Goal: Register for event/course

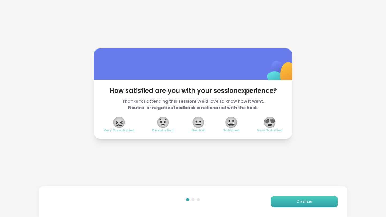
click at [305, 203] on span "Continue" at bounding box center [304, 201] width 15 height 5
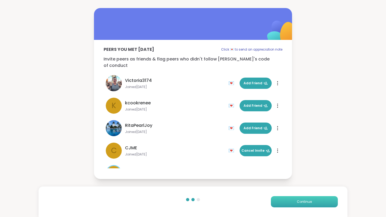
click at [305, 203] on span "Continue" at bounding box center [304, 201] width 15 height 5
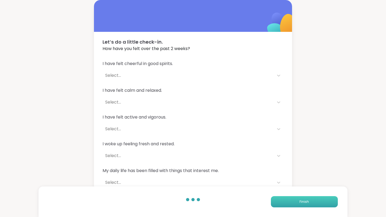
click at [305, 203] on span "Finish" at bounding box center [303, 201] width 9 height 5
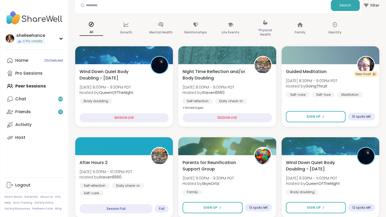
scroll to position [29, 0]
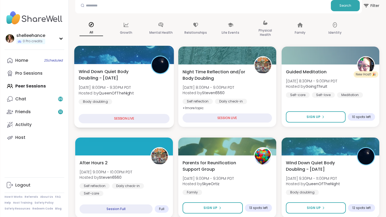
click at [155, 104] on div "Wind Down Quiet Body Doubling - [DATE] [DATE] 8:00PM - 9:30PM PDT Hosted by Que…" at bounding box center [124, 86] width 91 height 36
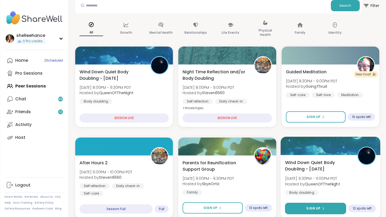
click at [301, 208] on button "Sign Up" at bounding box center [315, 208] width 61 height 11
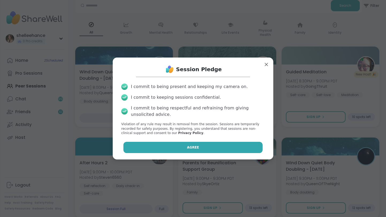
click at [164, 148] on button "Agree" at bounding box center [192, 147] width 139 height 11
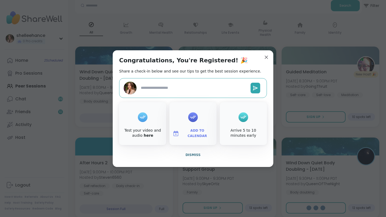
type textarea "*"
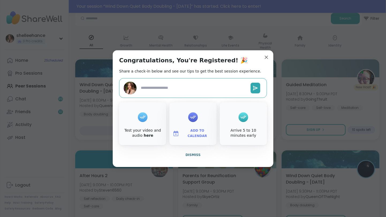
scroll to position [42, 0]
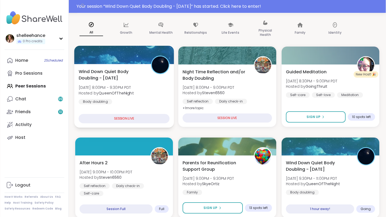
click at [157, 105] on div "Wind Down Quiet Body Doubling - [DATE] [DATE] 8:00PM - 9:30PM PDT Hosted by Que…" at bounding box center [124, 96] width 100 height 64
click at [154, 97] on div "Wind Down Quiet Body Doubling - [DATE] [DATE] 8:00PM - 9:30PM PDT Hosted by Que…" at bounding box center [124, 86] width 91 height 36
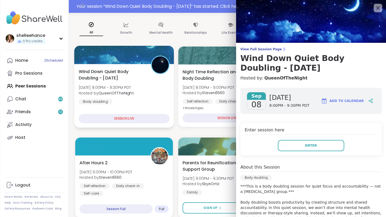
click at [154, 97] on div "Wind Down Quiet Body Doubling - [DATE] [DATE] 8:00PM - 9:30PM PDT Hosted by Que…" at bounding box center [124, 86] width 91 height 36
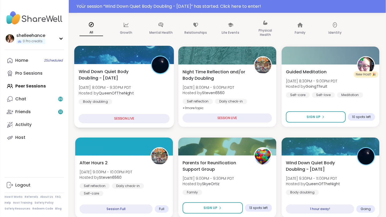
click at [154, 97] on div "Wind Down Quiet Body Doubling - [DATE] [DATE] 8:00PM - 9:30PM PDT Hosted by Que…" at bounding box center [124, 86] width 91 height 36
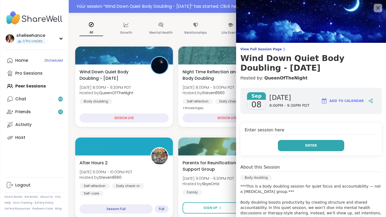
click at [290, 147] on button "Enter" at bounding box center [311, 145] width 66 height 11
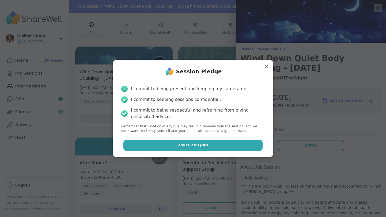
click at [163, 140] on button "Agree and Join" at bounding box center [192, 145] width 139 height 11
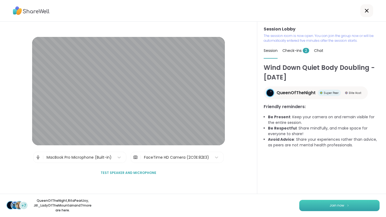
click at [333, 209] on button "Join now" at bounding box center [339, 205] width 80 height 11
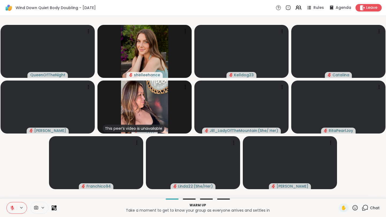
click at [8, 209] on button at bounding box center [12, 207] width 10 height 11
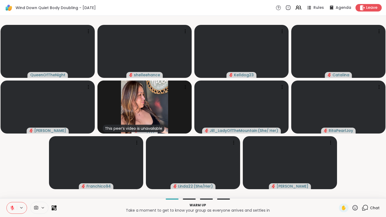
click at [9, 210] on button at bounding box center [12, 207] width 10 height 11
